Goal: Information Seeking & Learning: Learn about a topic

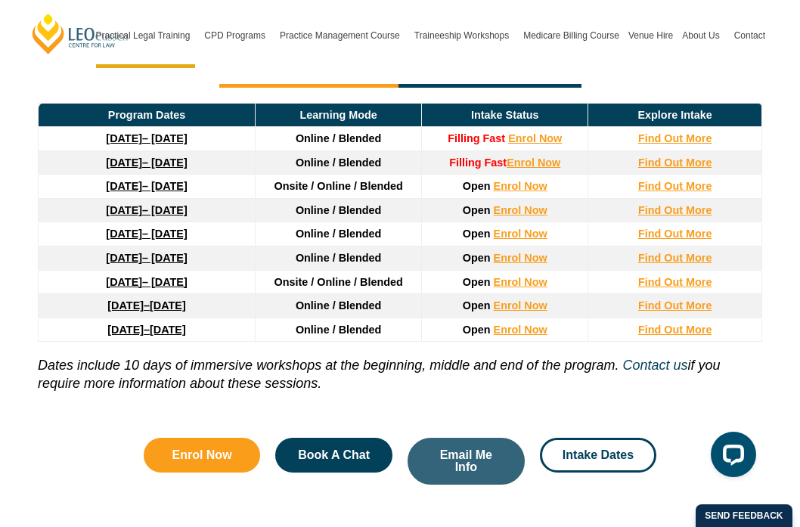
scroll to position [2119, 0]
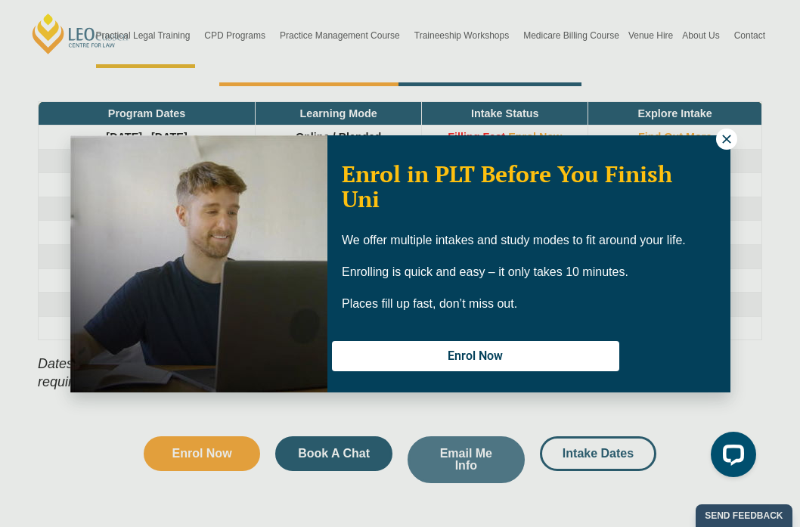
click at [724, 144] on icon at bounding box center [727, 139] width 14 height 14
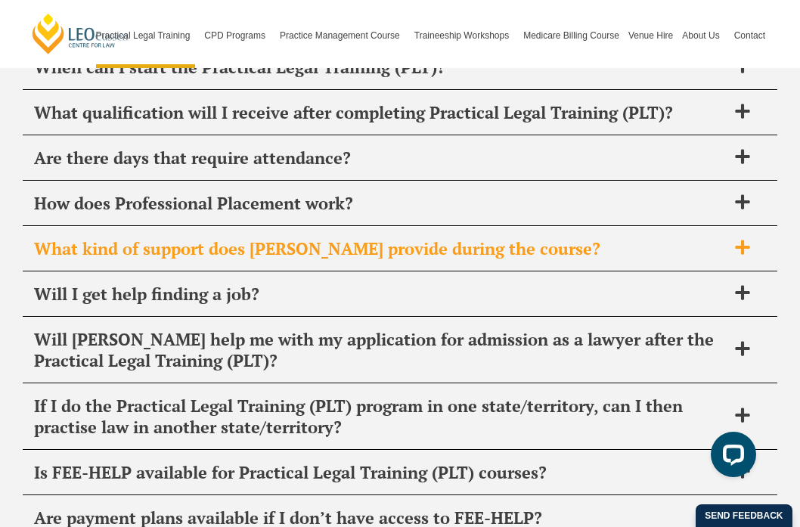
scroll to position [7663, 0]
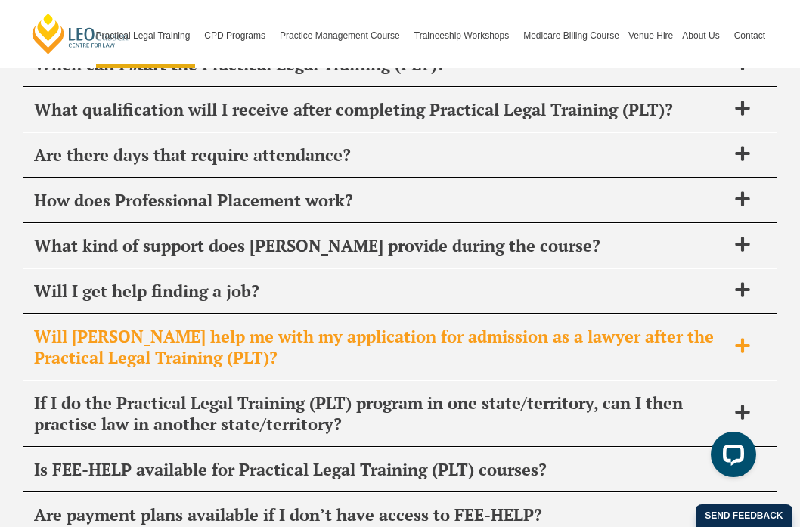
click at [740, 315] on div "Will [PERSON_NAME] help me with my application for admission as a lawyer after …" at bounding box center [400, 348] width 755 height 66
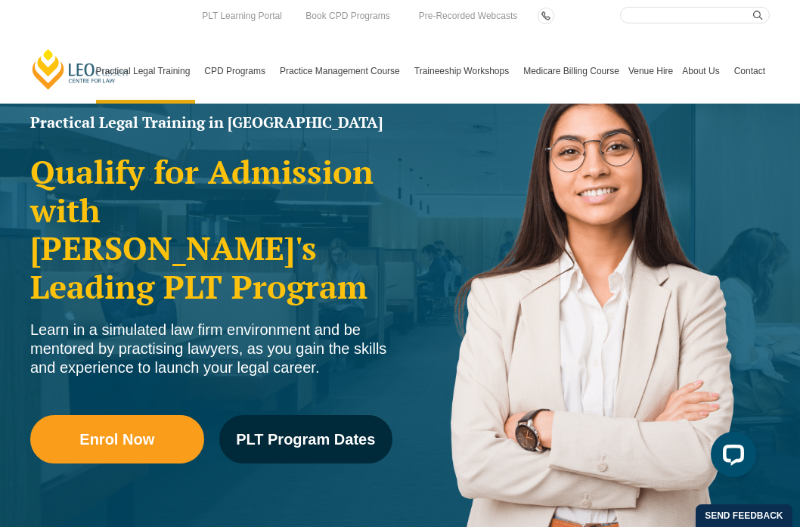
scroll to position [0, 0]
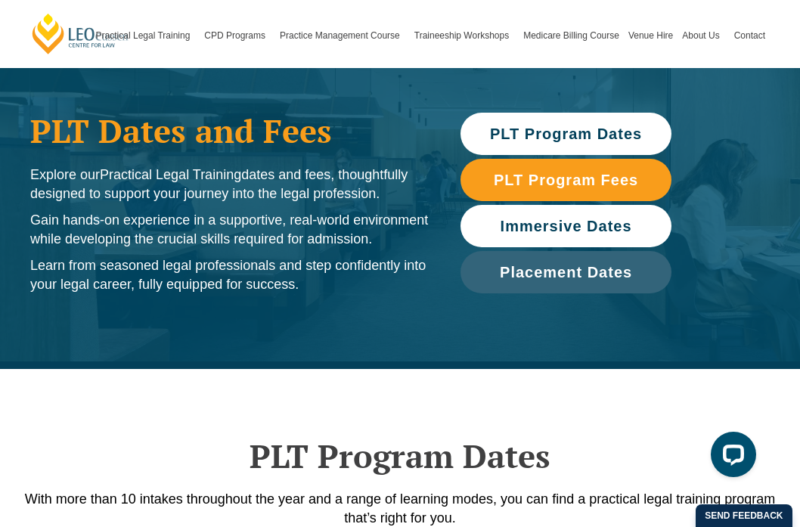
click at [515, 228] on span "Immersive Dates" at bounding box center [567, 225] width 132 height 15
